Goal: Entertainment & Leisure: Consume media (video, audio)

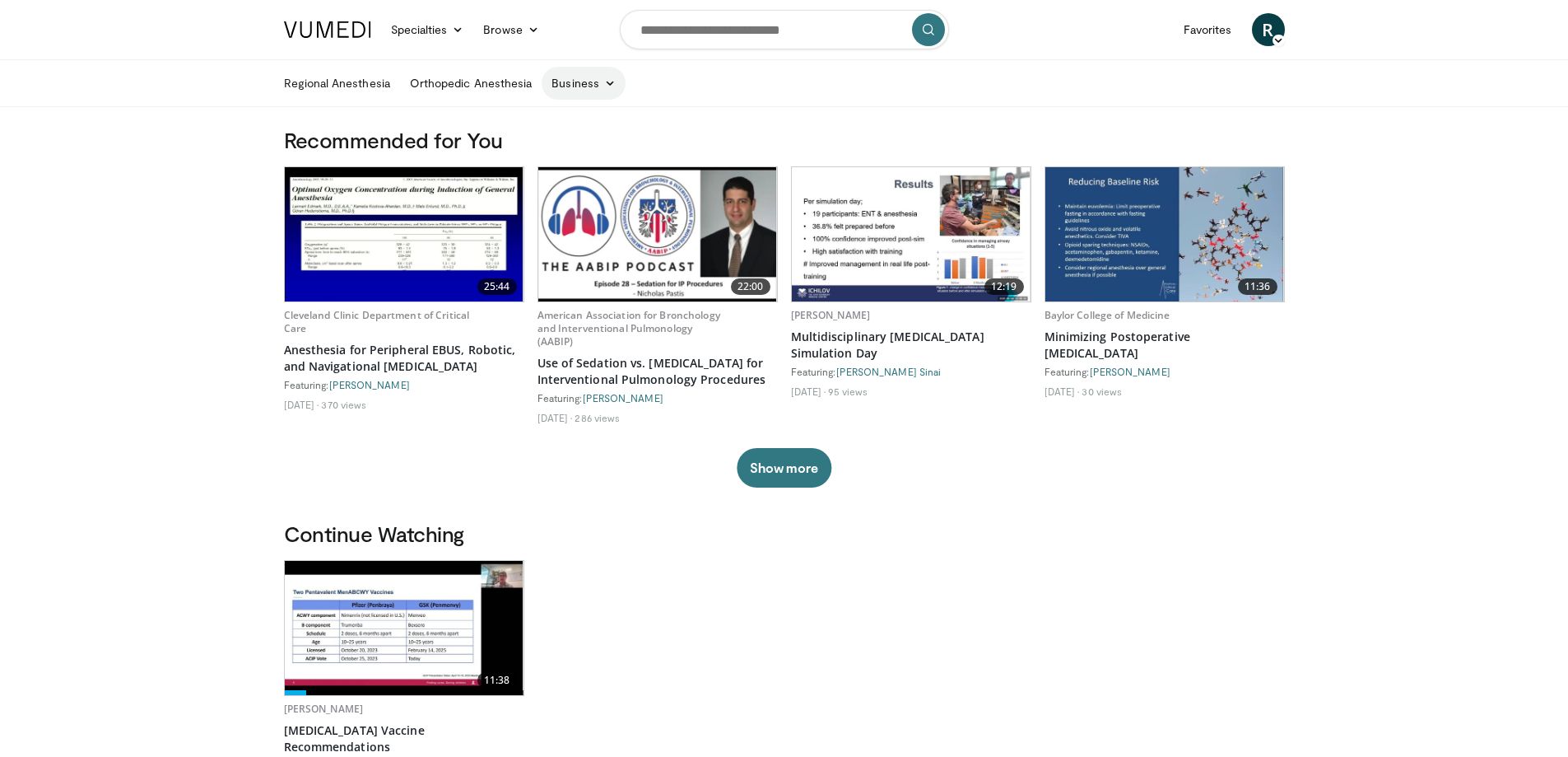
click at [604, 83] on icon at bounding box center [610, 83] width 12 height 12
click at [962, 642] on div "11:38 Diego Hijano Meningococcal Vaccine Recommendations Featuring: Diego Hijan…" at bounding box center [784, 680] width 1001 height 243
click at [800, 33] on input "Search topics, interventions" at bounding box center [785, 29] width 330 height 39
type input "**********"
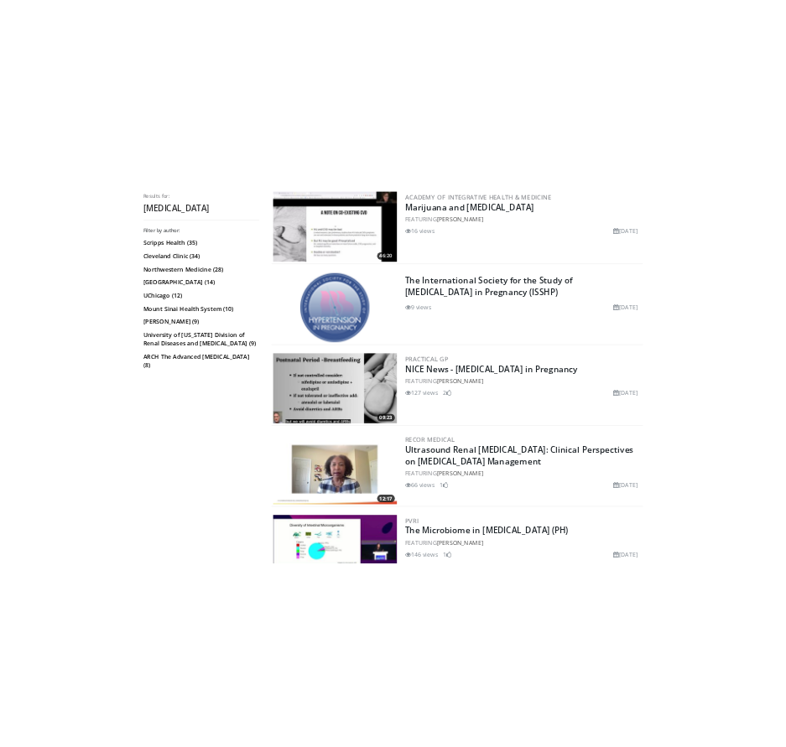
scroll to position [1174, 0]
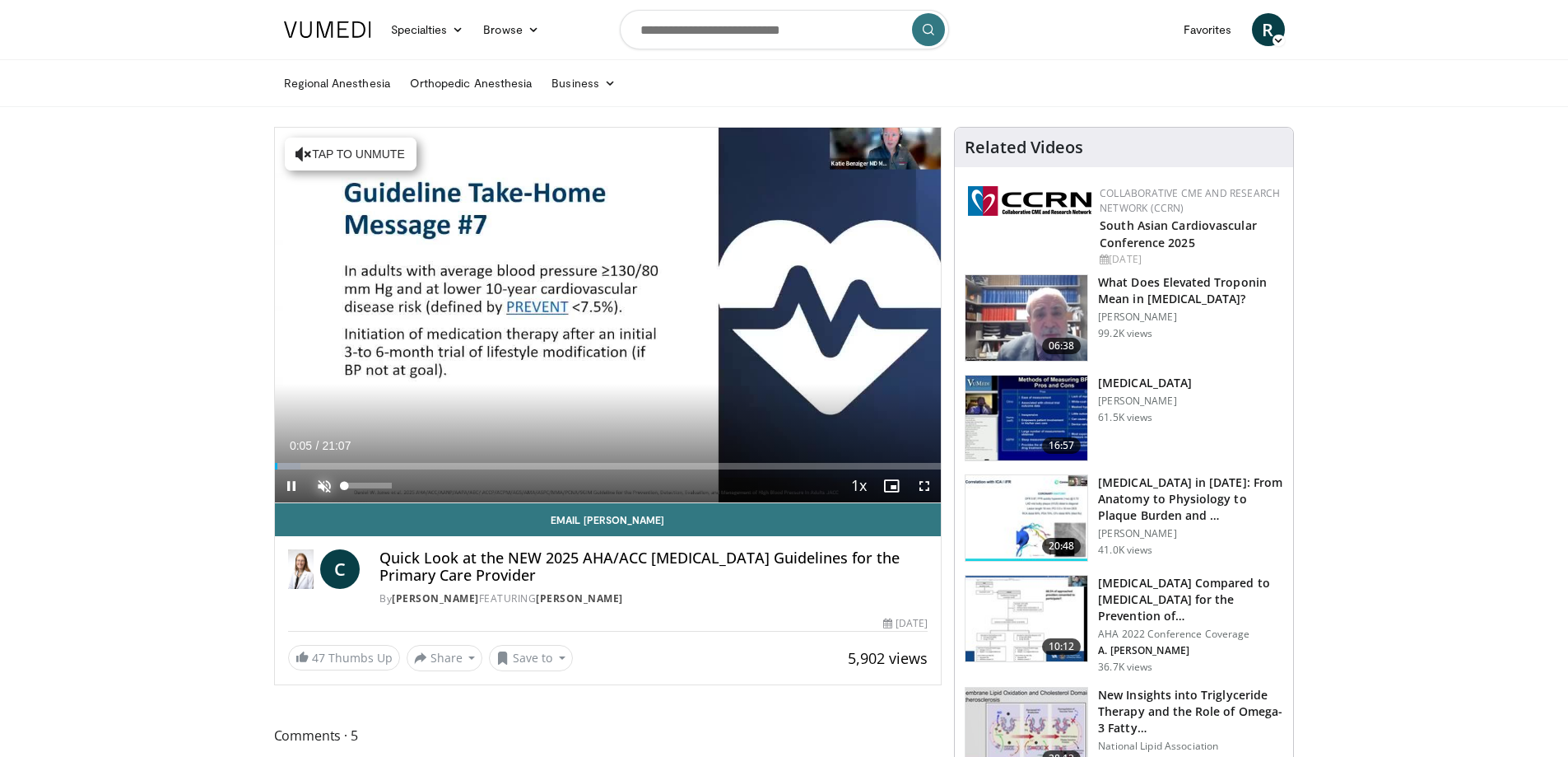
click at [319, 483] on span "Video Player" at bounding box center [325, 486] width 33 height 33
click at [282, 467] on div "Progress Bar" at bounding box center [283, 465] width 2 height 7
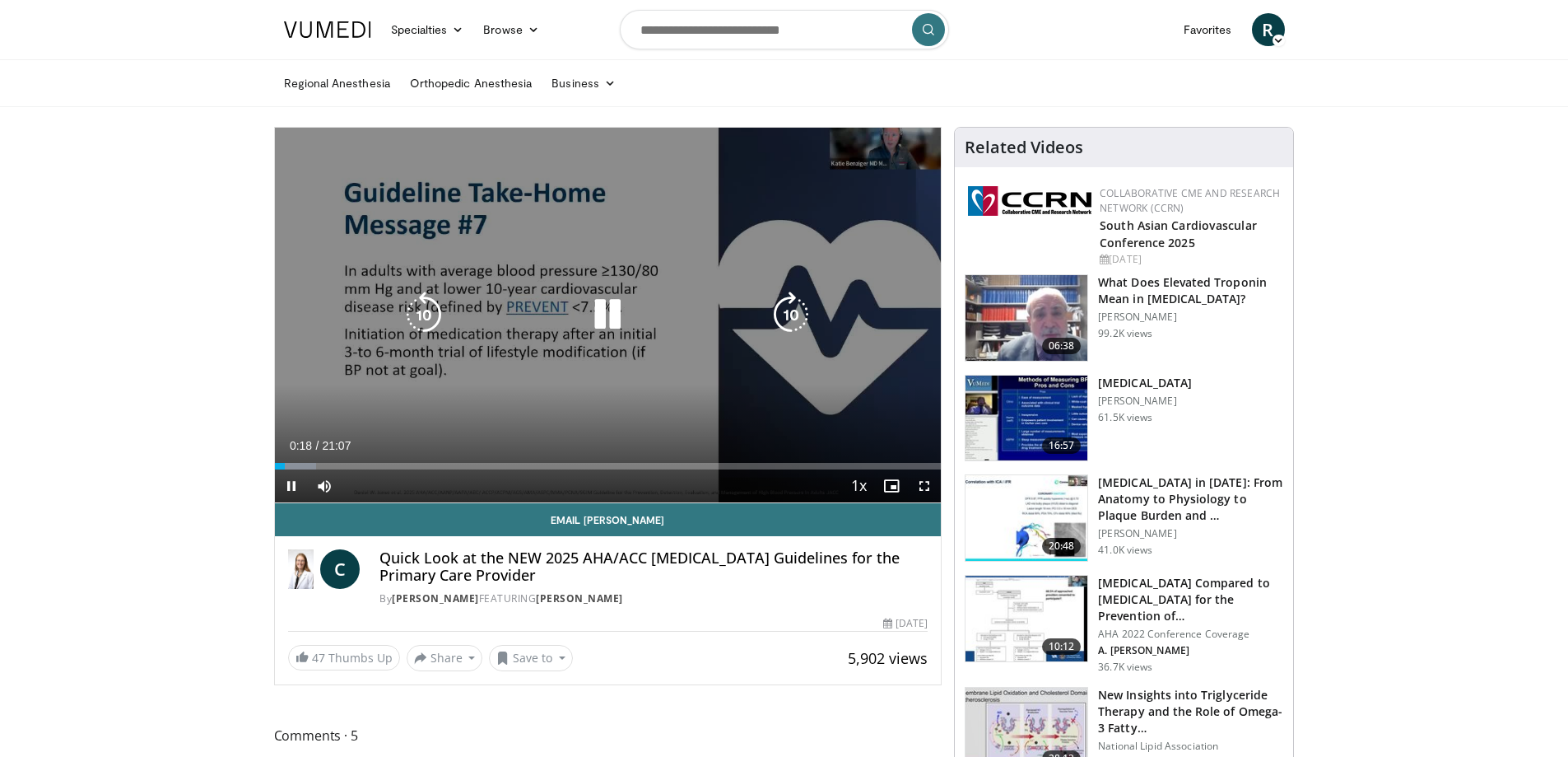
click at [609, 314] on icon "Video Player" at bounding box center [607, 314] width 46 height 46
